Goal: Information Seeking & Learning: Learn about a topic

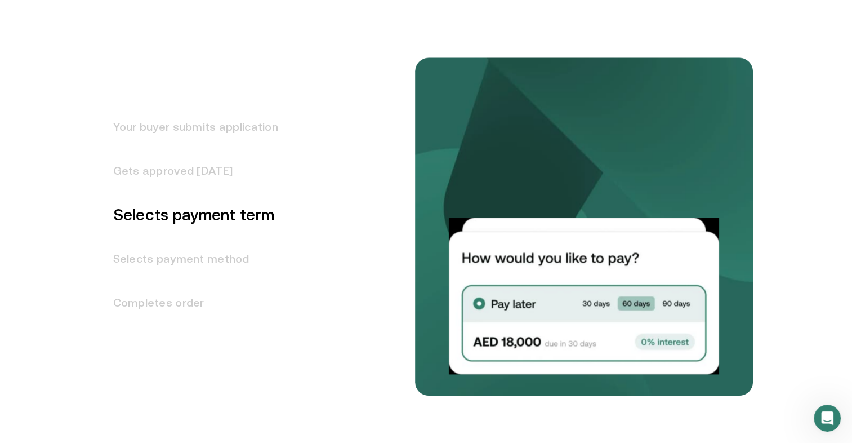
scroll to position [1419, 0]
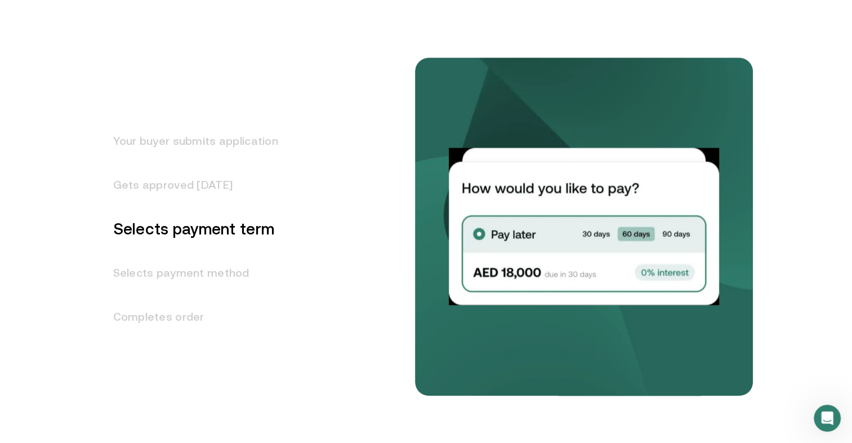
click at [203, 269] on h3 "Selects payment method" at bounding box center [189, 273] width 179 height 44
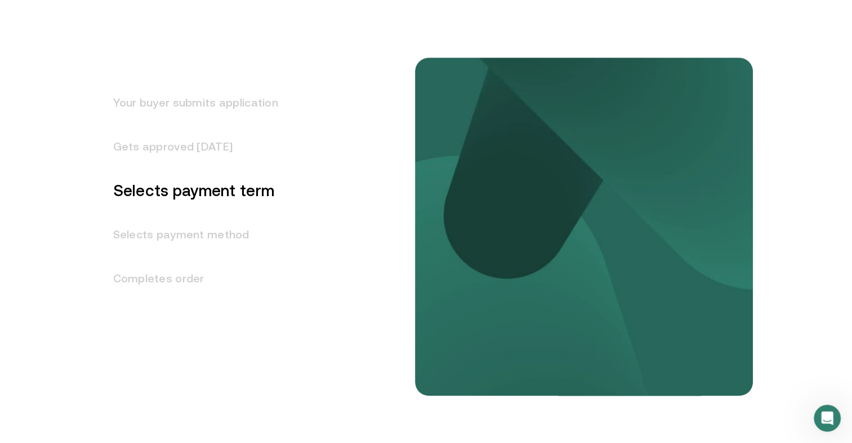
scroll to position [1471, 0]
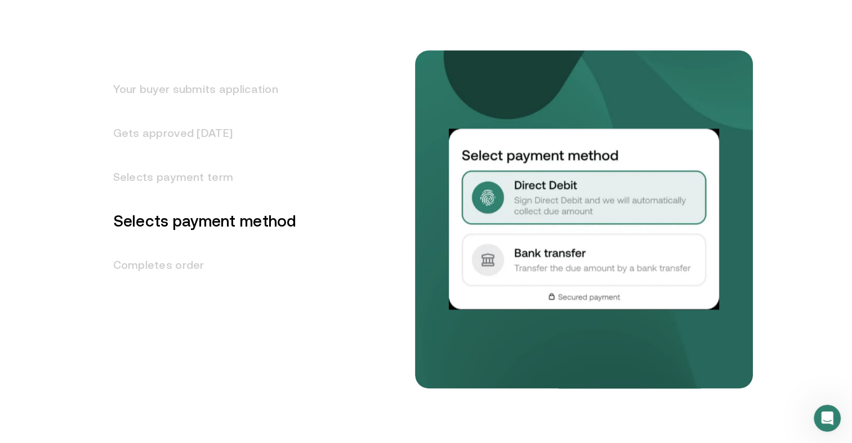
click at [187, 176] on h3 "Selects payment term" at bounding box center [198, 177] width 197 height 44
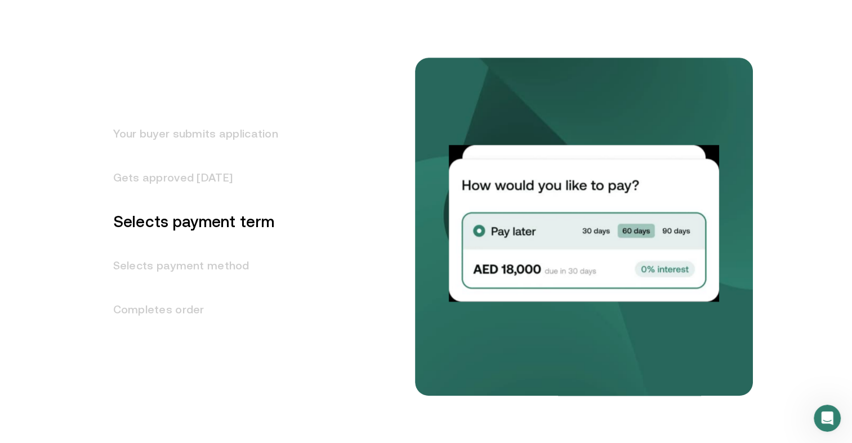
click at [189, 179] on h3 "Gets approved [DATE]" at bounding box center [189, 177] width 179 height 44
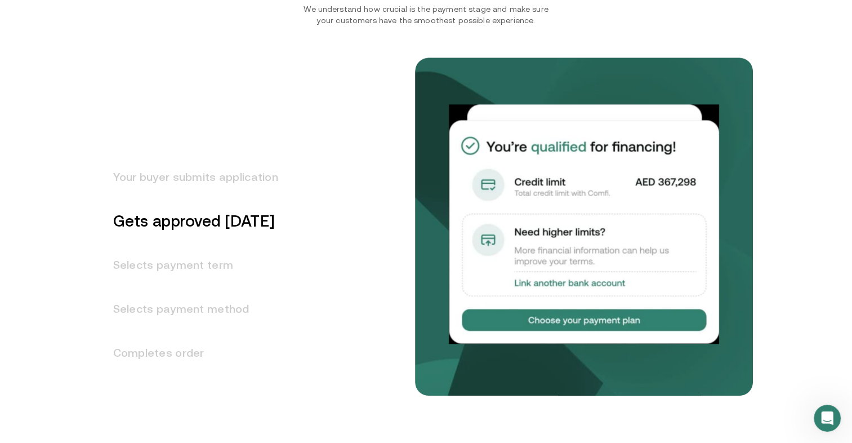
click at [191, 193] on h3 "Your buyer submits application" at bounding box center [189, 177] width 179 height 44
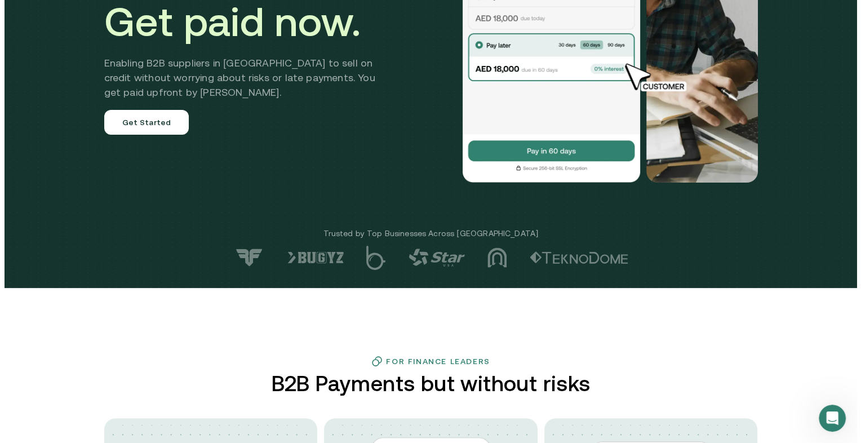
scroll to position [0, 0]
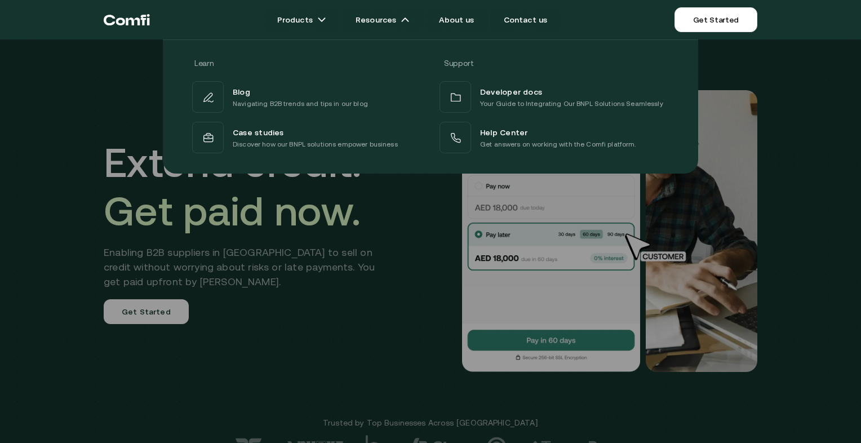
click at [389, 314] on div at bounding box center [430, 260] width 861 height 443
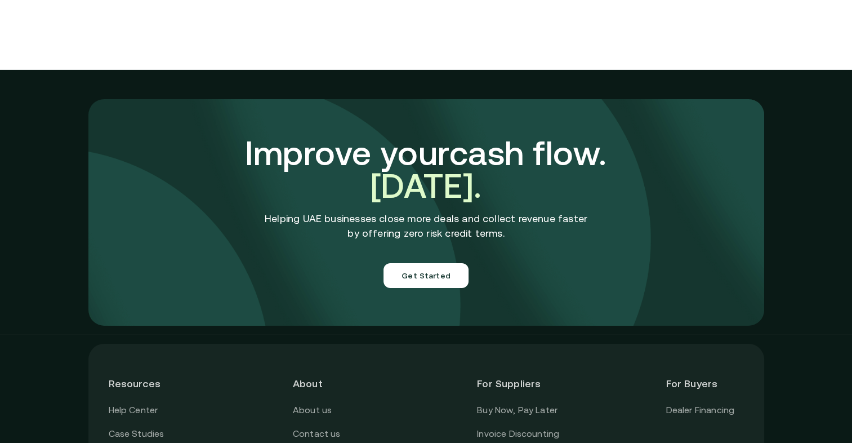
scroll to position [4016, 0]
